Goal: Find specific page/section: Find specific page/section

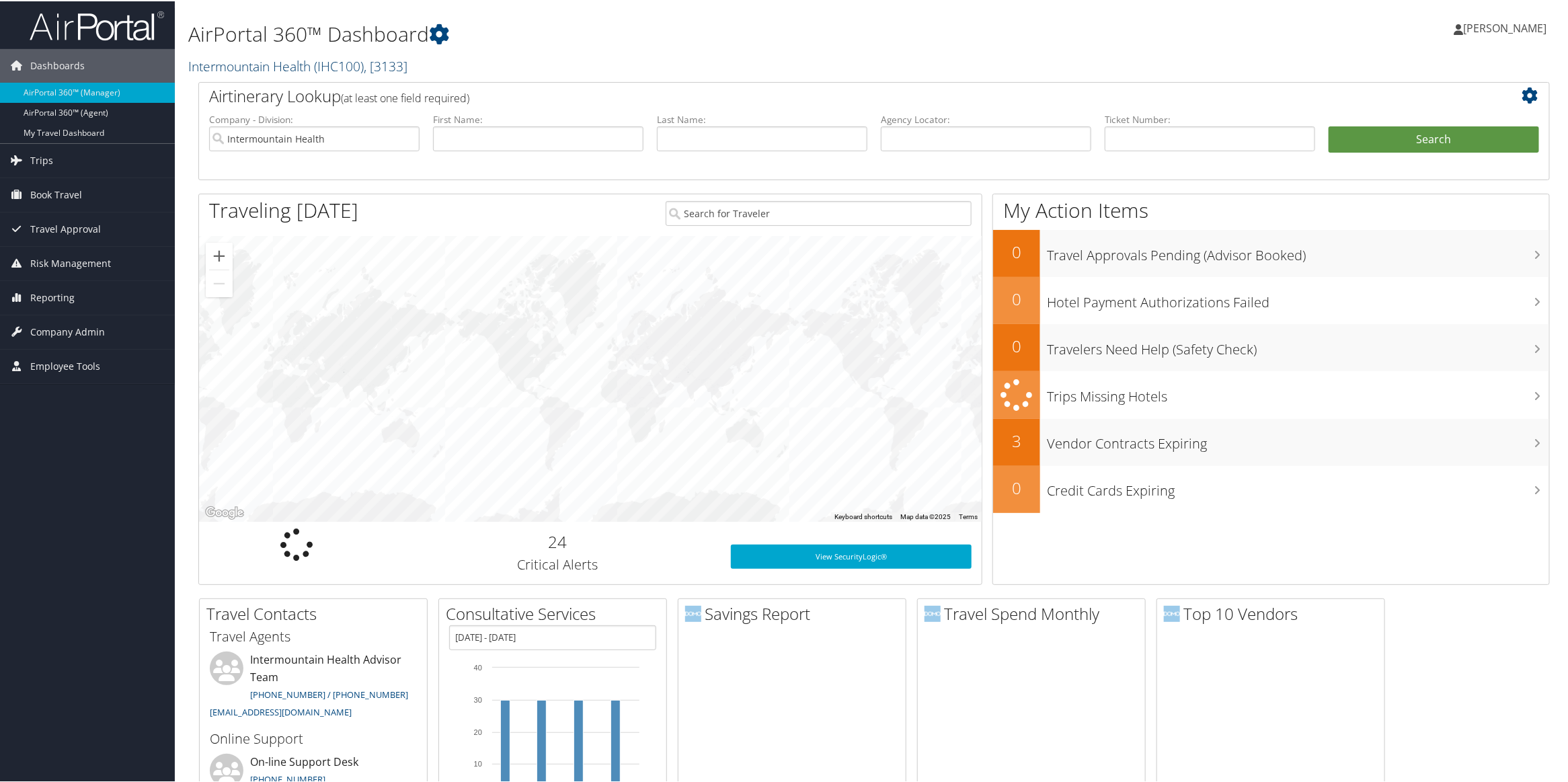
click at [292, 62] on link "Intermountain Health ( IHC100 ) , [ 3133 ]" at bounding box center [298, 65] width 219 height 18
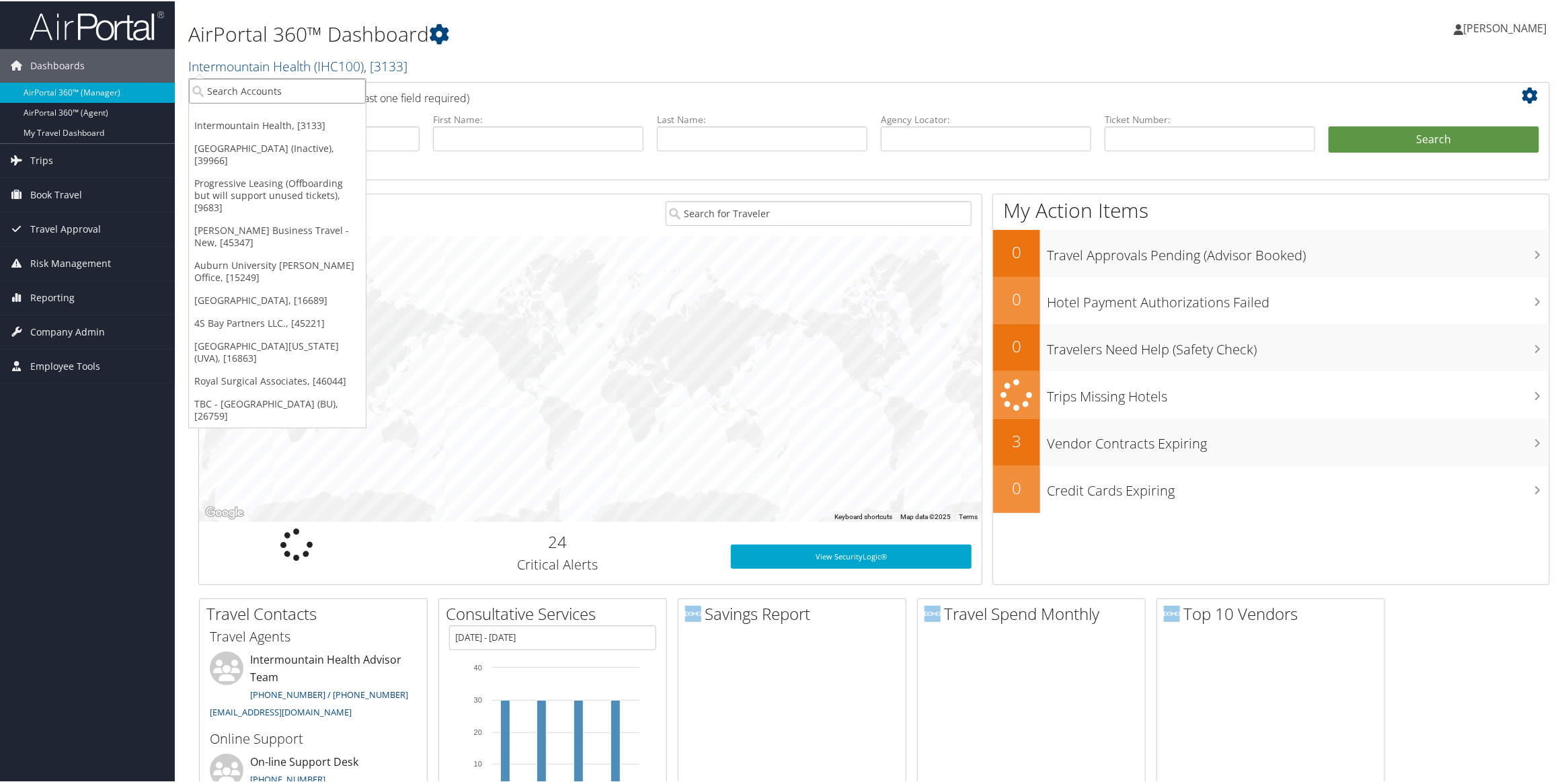
click at [250, 87] on input "search" at bounding box center [277, 89] width 177 height 25
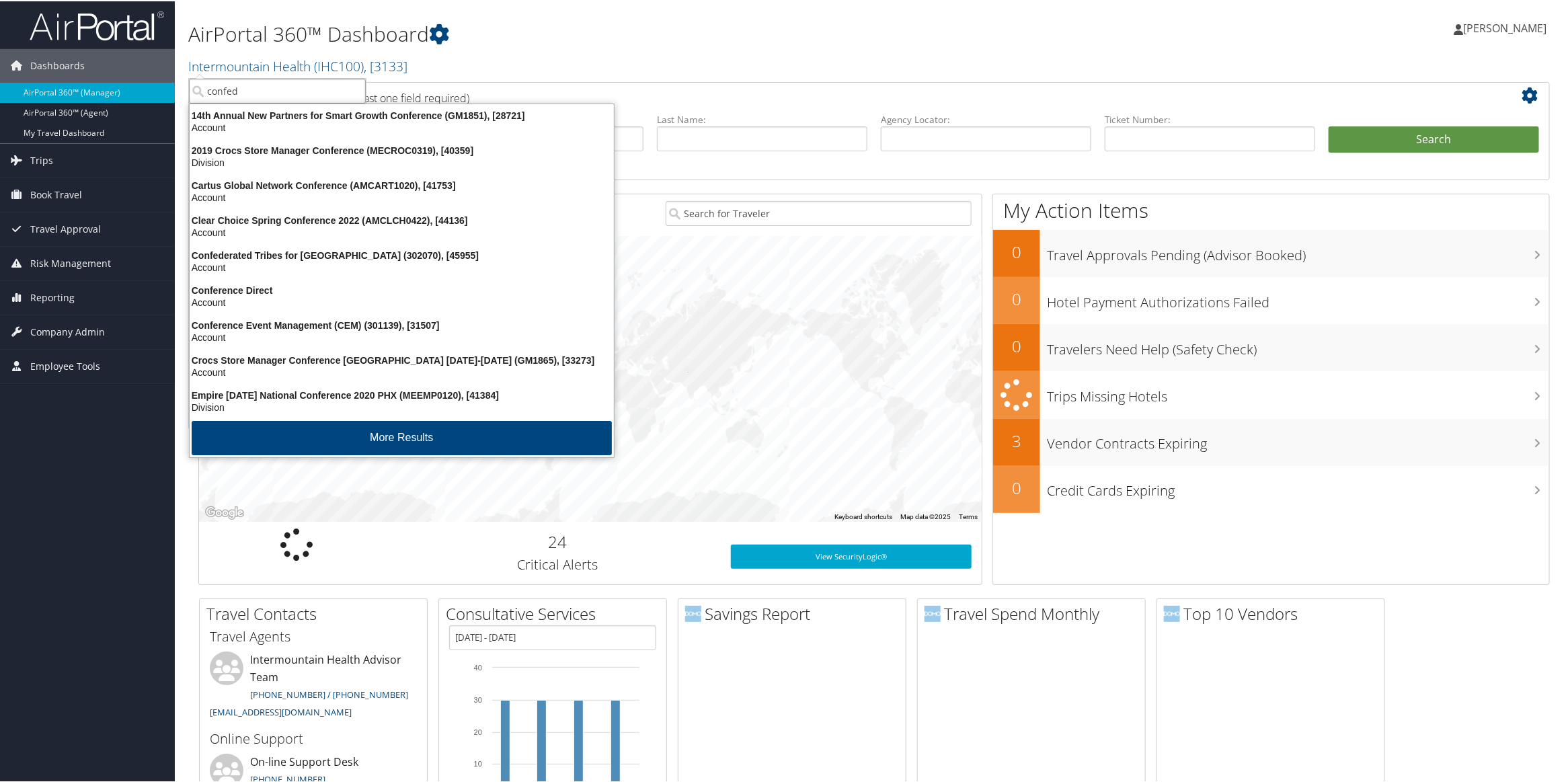
type input "confede"
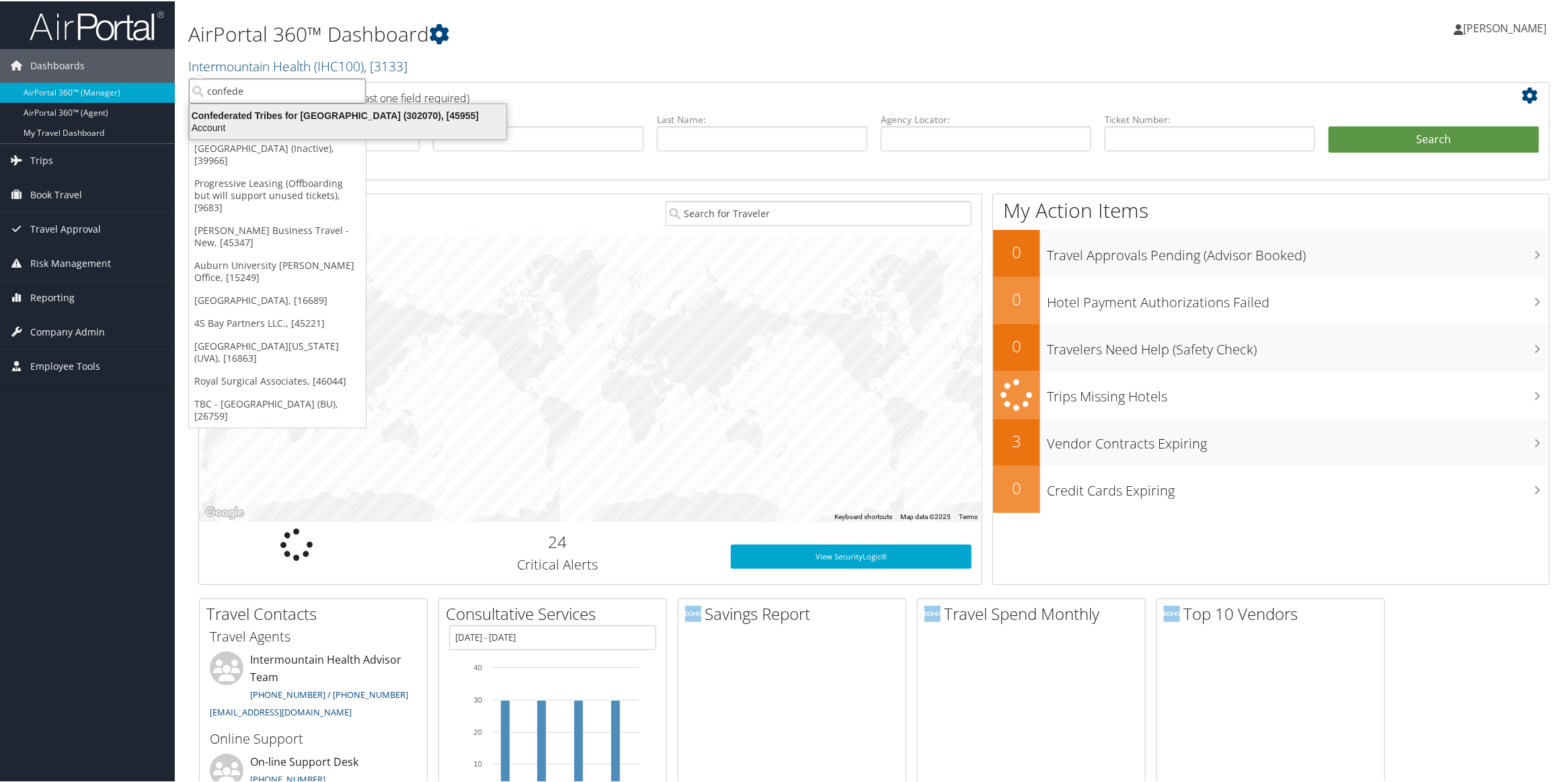
click at [220, 113] on div "Confederated Tribes for Warm Springs (302070), [45955]" at bounding box center [348, 113] width 333 height 12
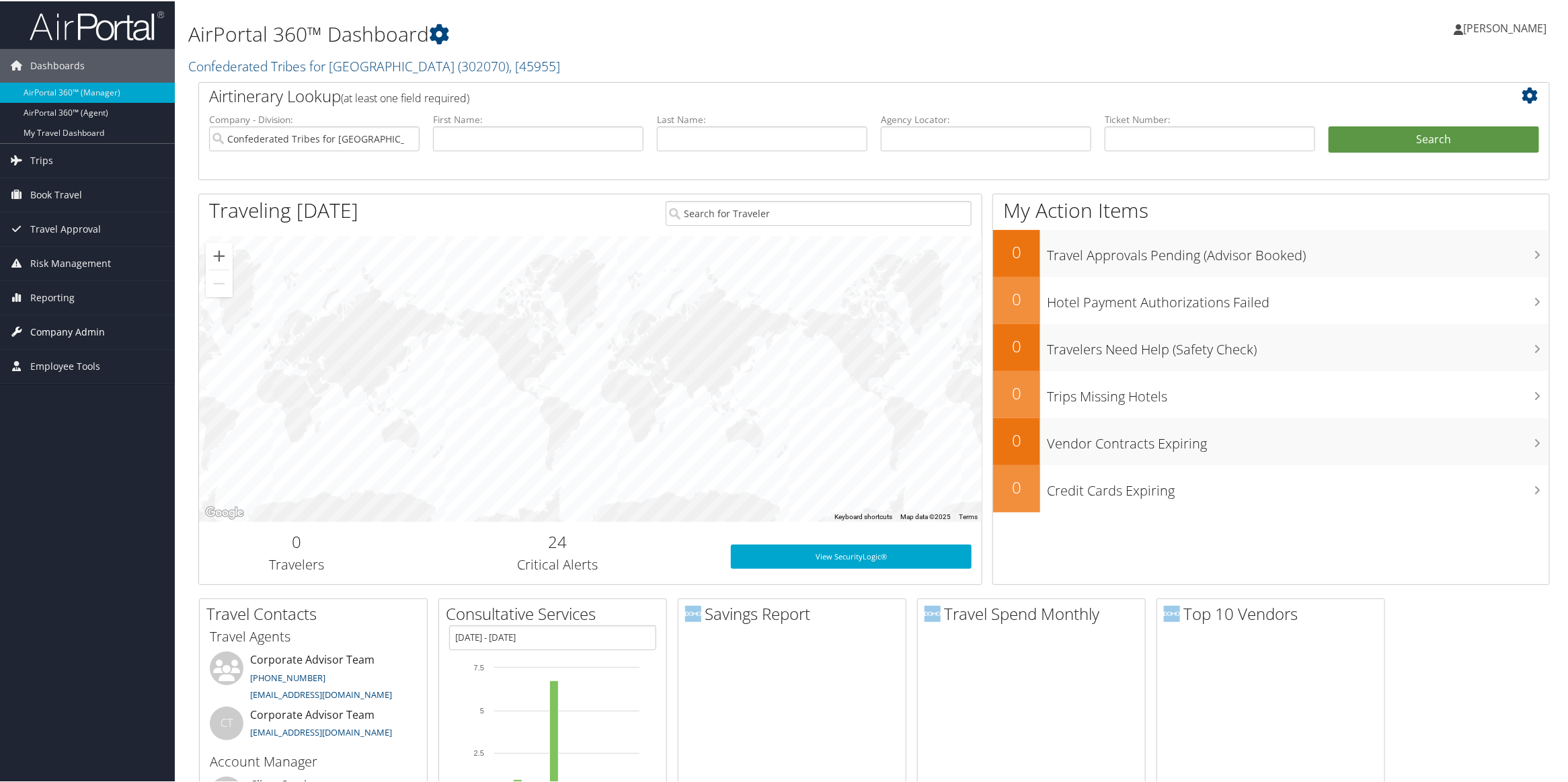
click at [65, 332] on span "Company Admin" at bounding box center [67, 331] width 75 height 33
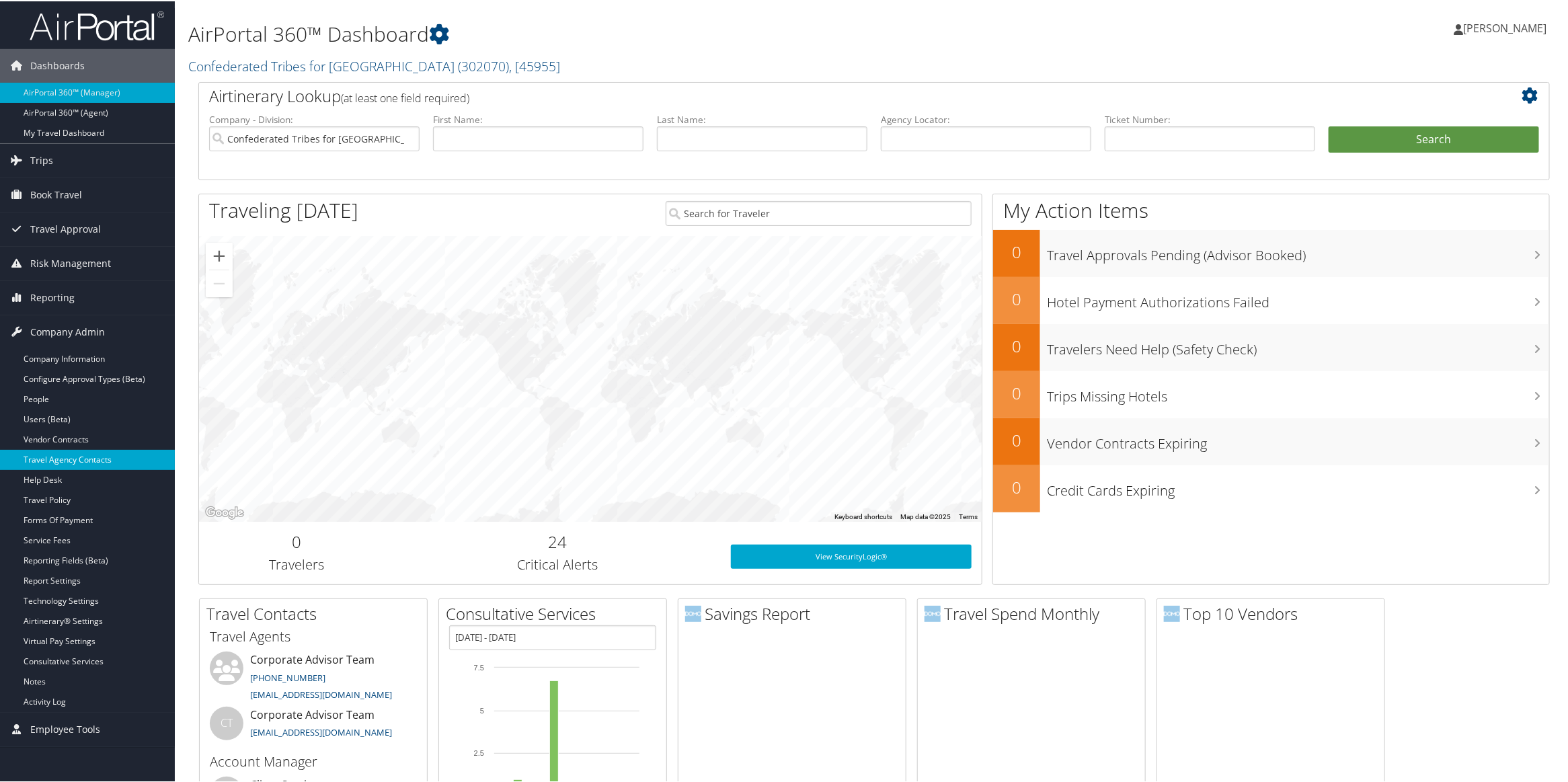
click at [52, 459] on link "Travel Agency Contacts" at bounding box center [88, 459] width 175 height 20
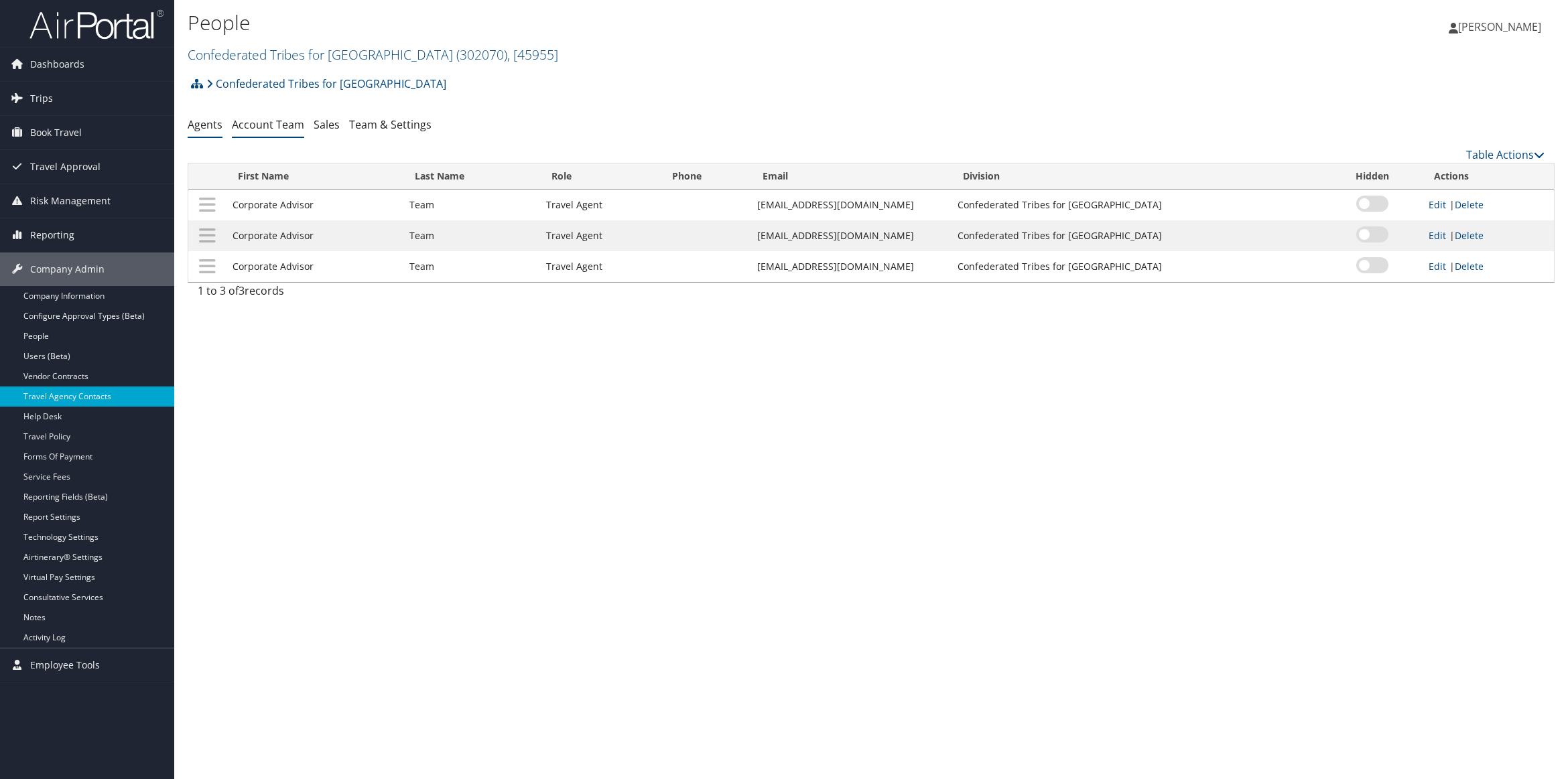
click at [276, 126] on link "Account Team" at bounding box center [267, 125] width 73 height 15
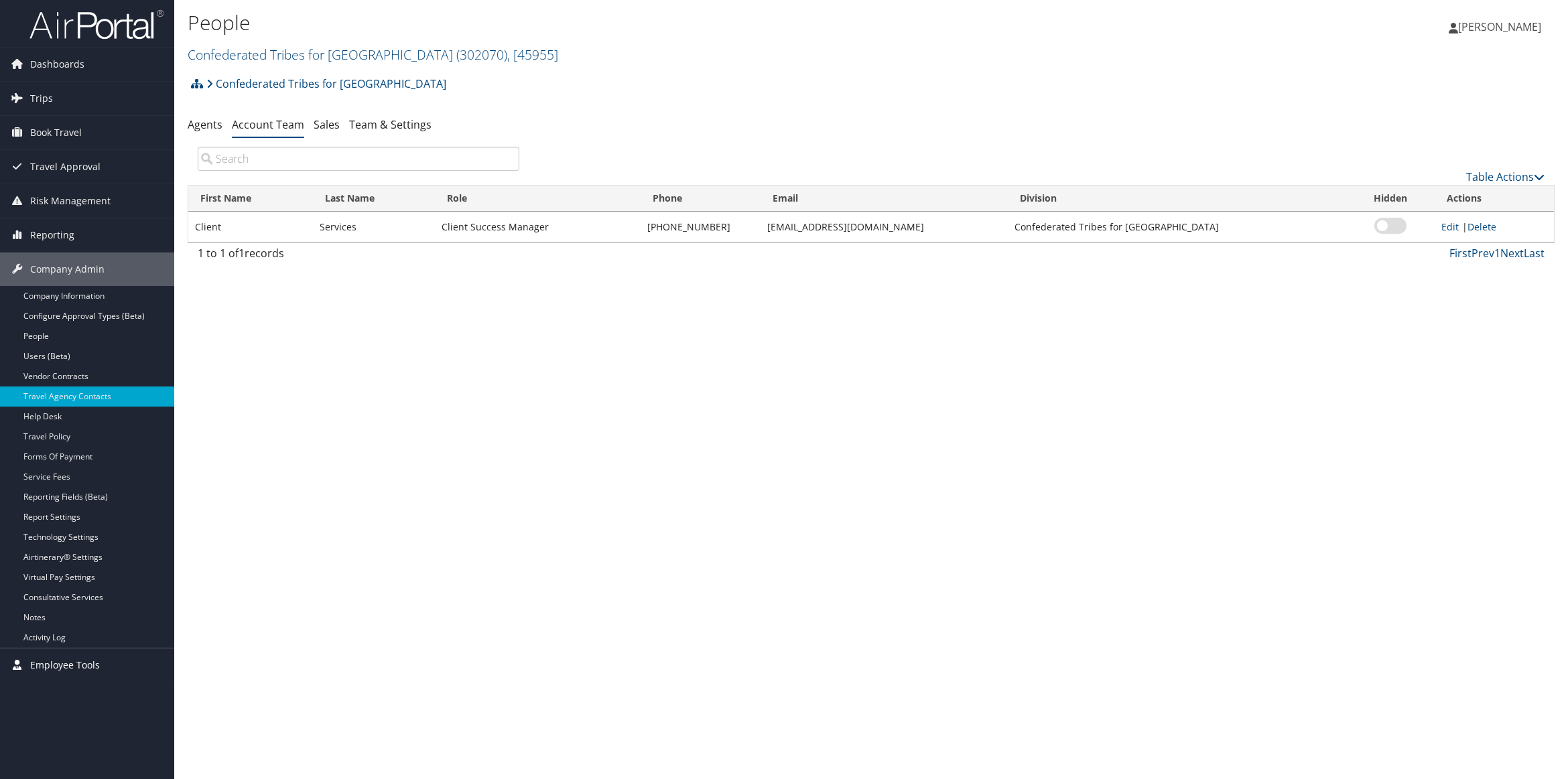
click at [69, 668] on span "Employee Tools" at bounding box center [65, 665] width 70 height 33
click at [72, 269] on span "Company Admin" at bounding box center [67, 269] width 74 height 33
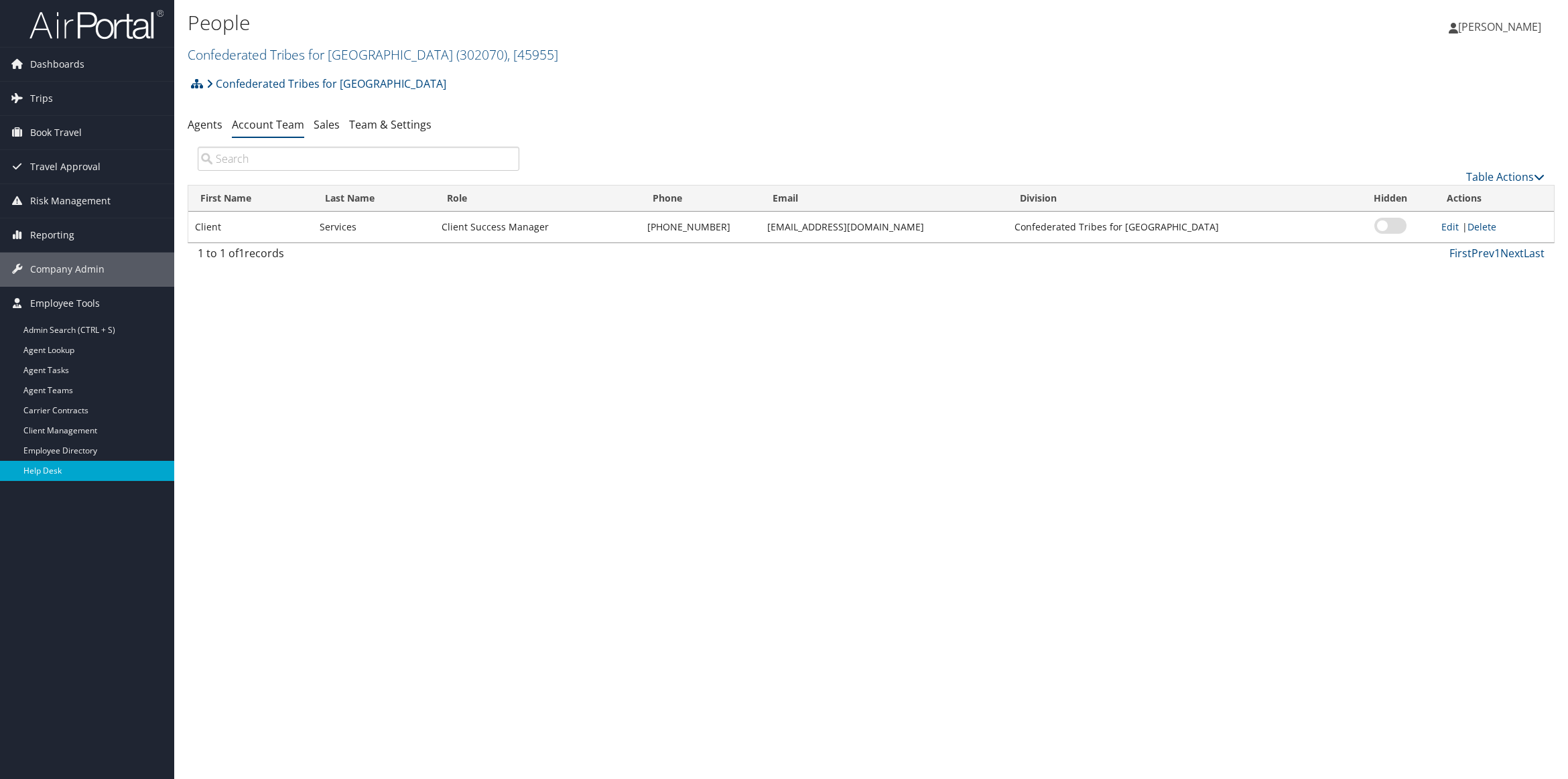
click at [51, 475] on link "Help Desk" at bounding box center [87, 471] width 175 height 20
